Goal: Use online tool/utility: Use online tool/utility

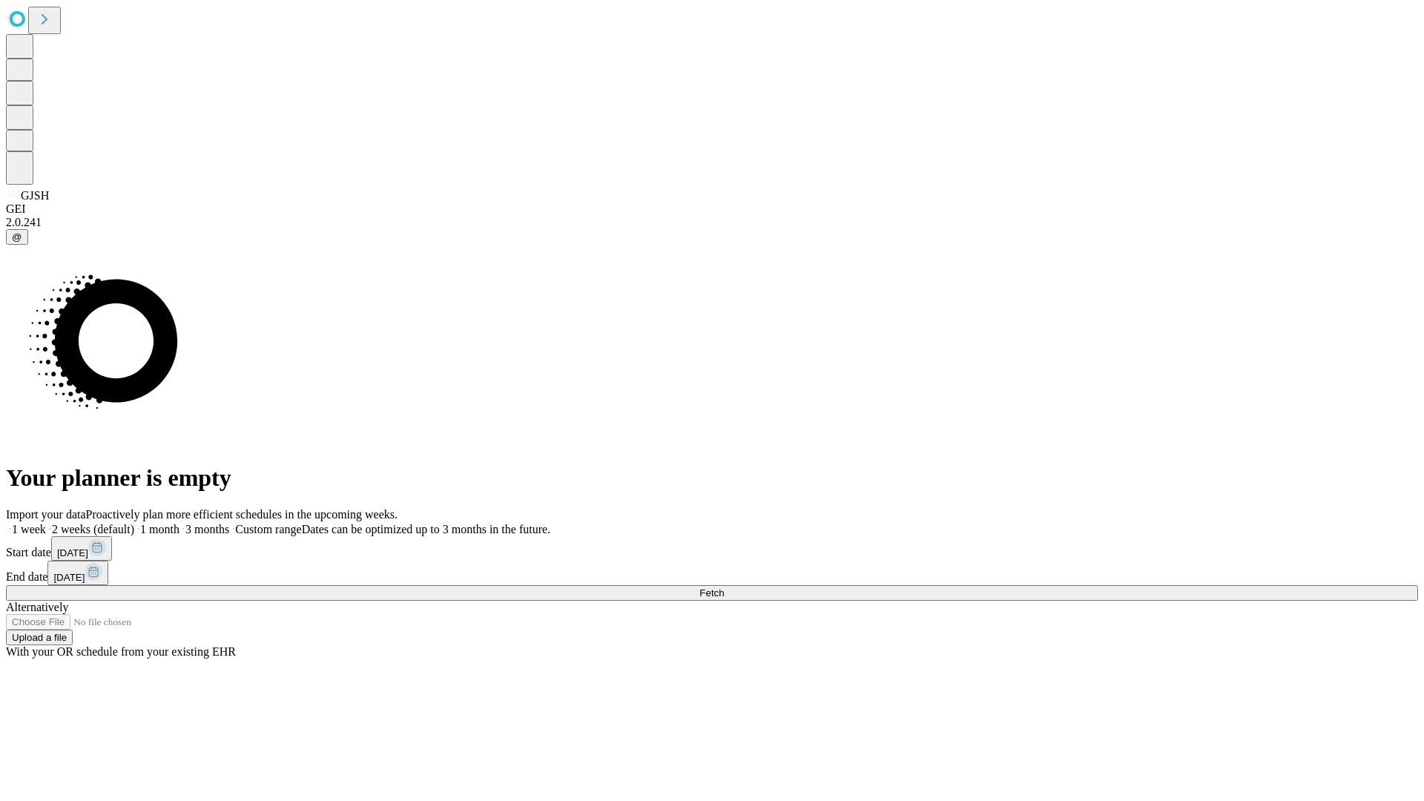
click at [724, 587] on span "Fetch" at bounding box center [711, 592] width 24 height 11
